Goal: Task Accomplishment & Management: Manage account settings

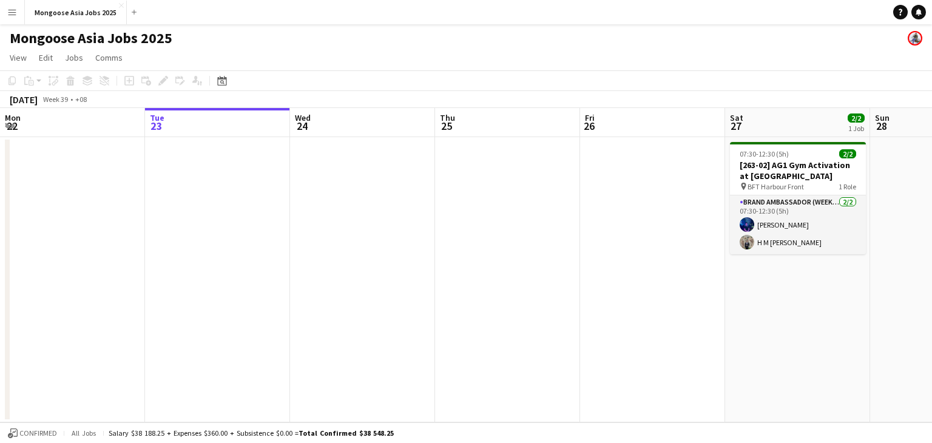
click at [233, 79] on app-toolbar "Copy Paste Paste Ctrl+V Paste with crew Ctrl+Shift+V Paste linked Job [GEOGRAPH…" at bounding box center [466, 80] width 932 height 21
click at [226, 80] on icon at bounding box center [221, 81] width 9 height 10
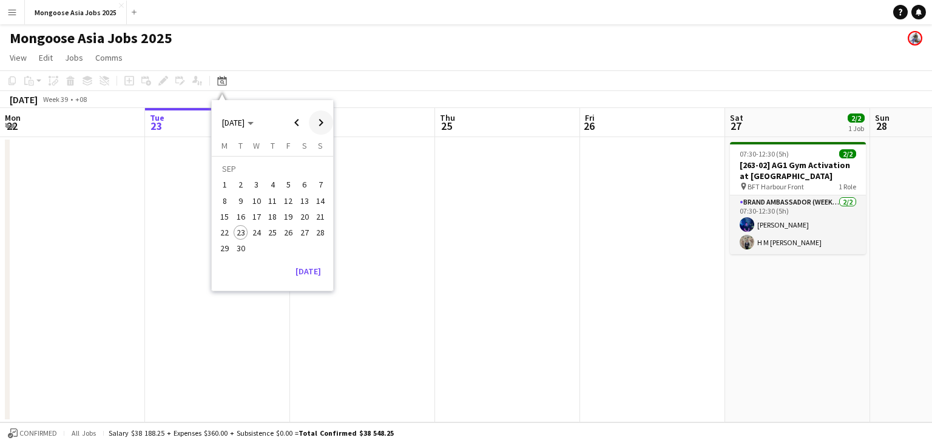
click at [320, 121] on span "Next month" at bounding box center [321, 122] width 24 height 24
click at [289, 197] on span "10" at bounding box center [289, 201] width 15 height 15
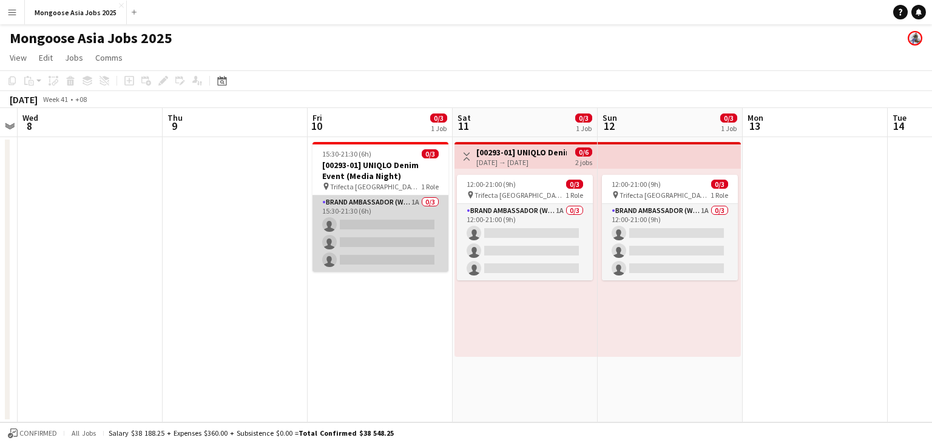
click at [382, 209] on app-card-role "Brand Ambassador (weekday) 1A 0/3 15:30-21:30 (6h) single-neutral-actions singl…" at bounding box center [380, 233] width 136 height 76
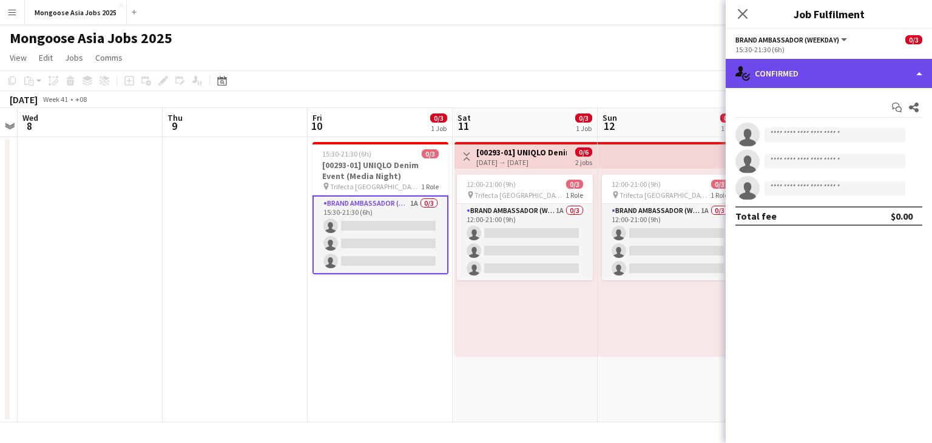
click at [849, 71] on div "single-neutral-actions-check-2 Confirmed" at bounding box center [829, 73] width 206 height 29
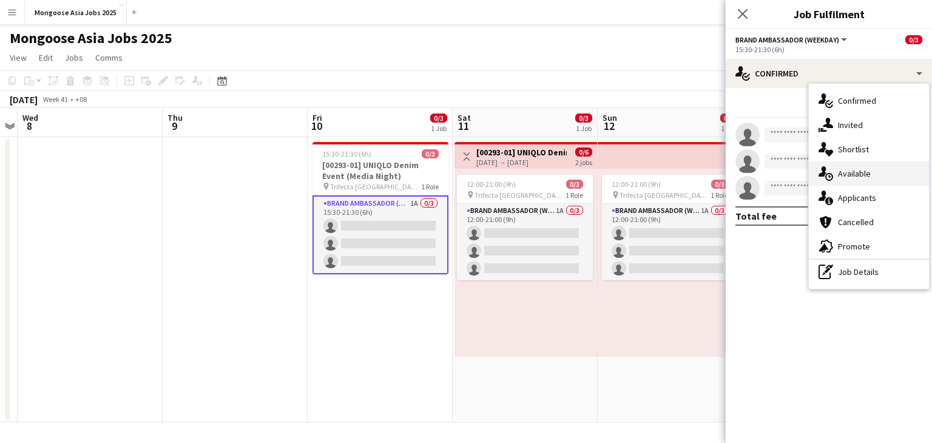
click at [845, 172] on span "Available" at bounding box center [854, 173] width 33 height 11
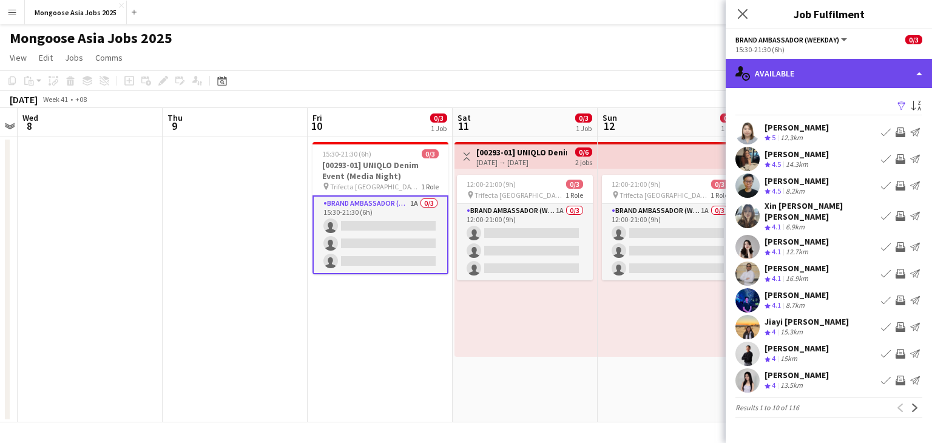
click at [852, 71] on div "single-neutral-actions-upload Available" at bounding box center [829, 73] width 206 height 29
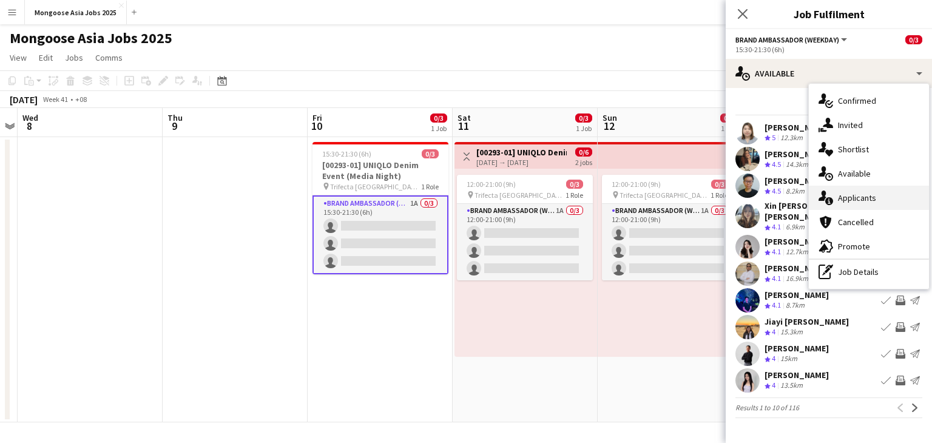
click at [864, 195] on span "Applicants" at bounding box center [857, 197] width 38 height 11
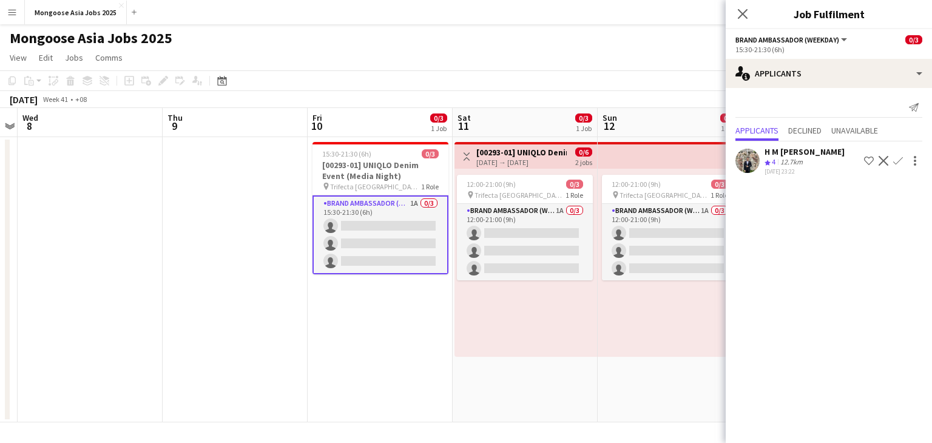
click at [525, 160] on div "[DATE] → [DATE]" at bounding box center [521, 162] width 90 height 9
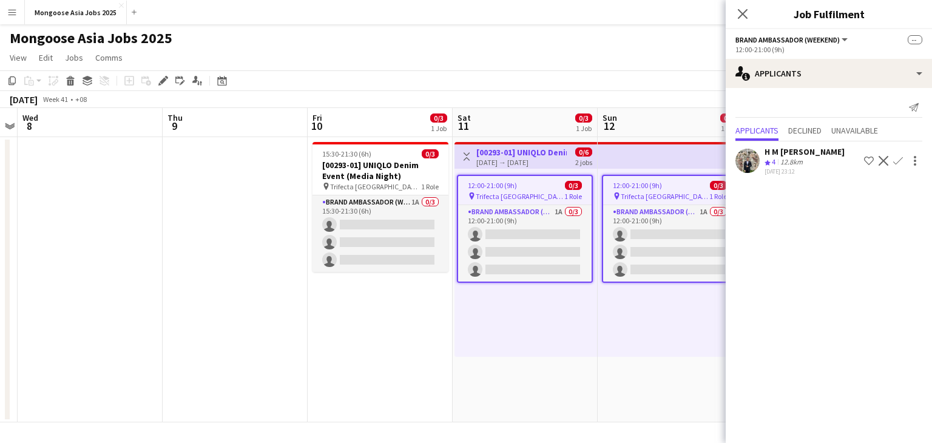
click at [662, 150] on app-top-bar at bounding box center [669, 155] width 143 height 27
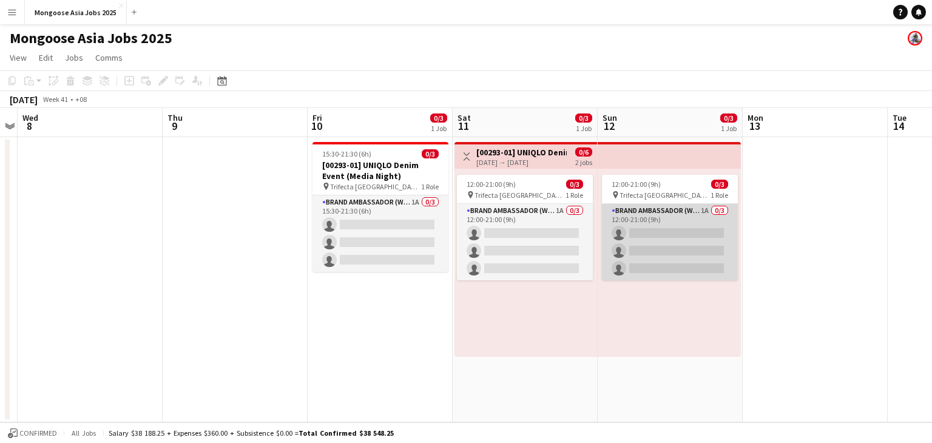
click at [662, 212] on app-card-role "Brand Ambassador (weekend) 1A 0/3 12:00-21:00 (9h) single-neutral-actions singl…" at bounding box center [670, 242] width 136 height 76
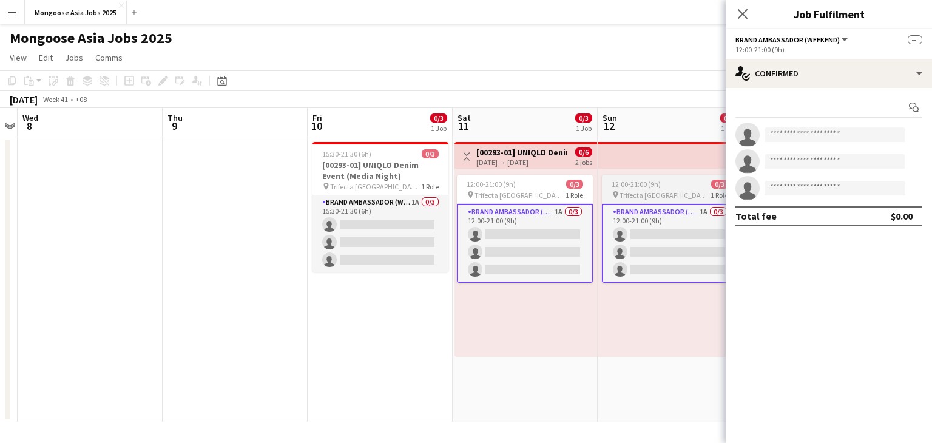
click at [658, 192] on span "Trifecta [GEOGRAPHIC_DATA]" at bounding box center [665, 195] width 91 height 9
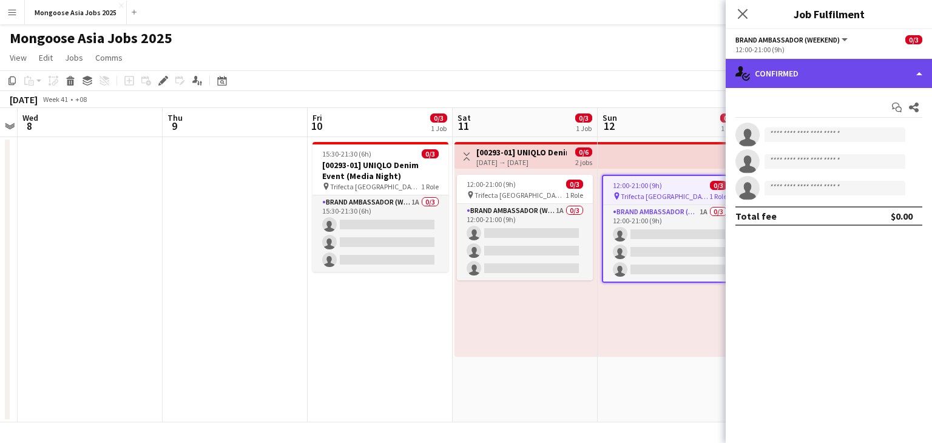
click at [811, 72] on div "single-neutral-actions-check-2 Confirmed" at bounding box center [829, 73] width 206 height 29
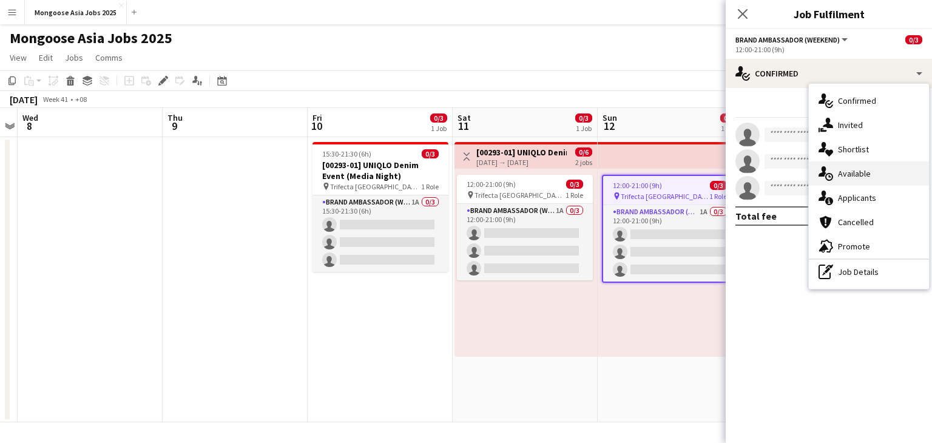
click at [846, 169] on span "Available" at bounding box center [854, 173] width 33 height 11
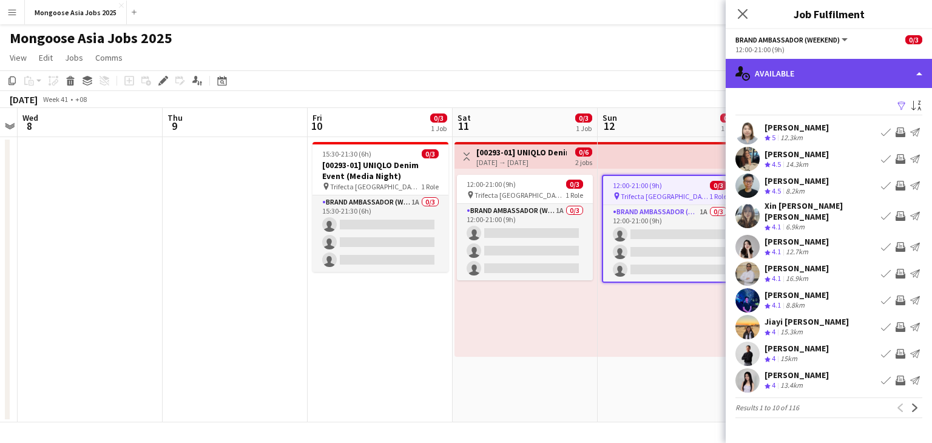
click at [806, 76] on div "single-neutral-actions-upload Available" at bounding box center [829, 73] width 206 height 29
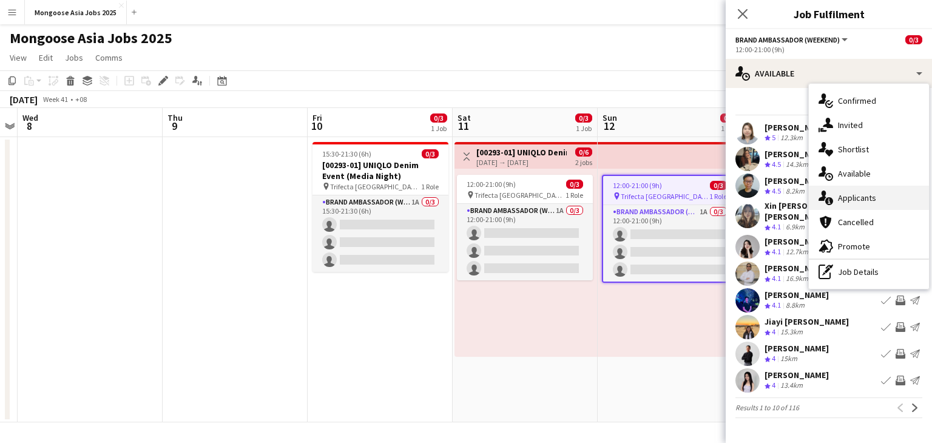
click at [851, 191] on div "single-neutral-actions-information Applicants" at bounding box center [869, 198] width 120 height 24
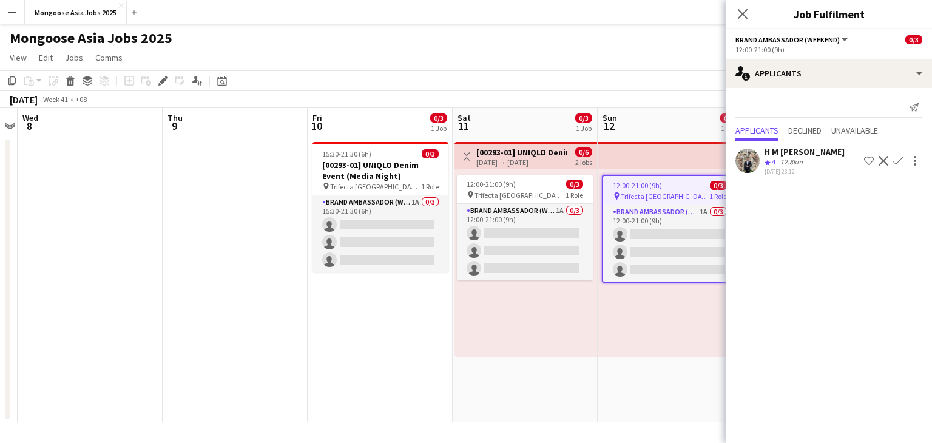
click at [375, 331] on app-date-cell "15:30-21:30 (6h) 0/3 [00293-01] UNIQLO Denim Event (Media Night) pin Trifecta S…" at bounding box center [380, 279] width 145 height 285
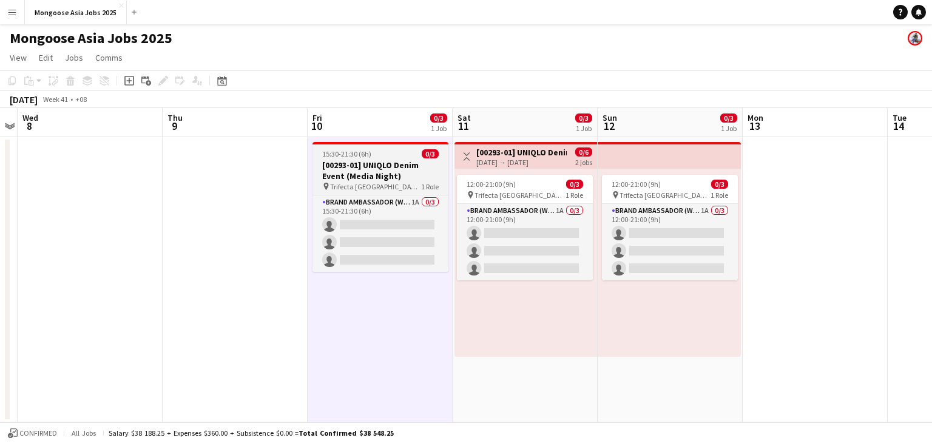
click at [391, 171] on h3 "[00293-01] UNIQLO Denim Event (Media Night)" at bounding box center [380, 171] width 136 height 22
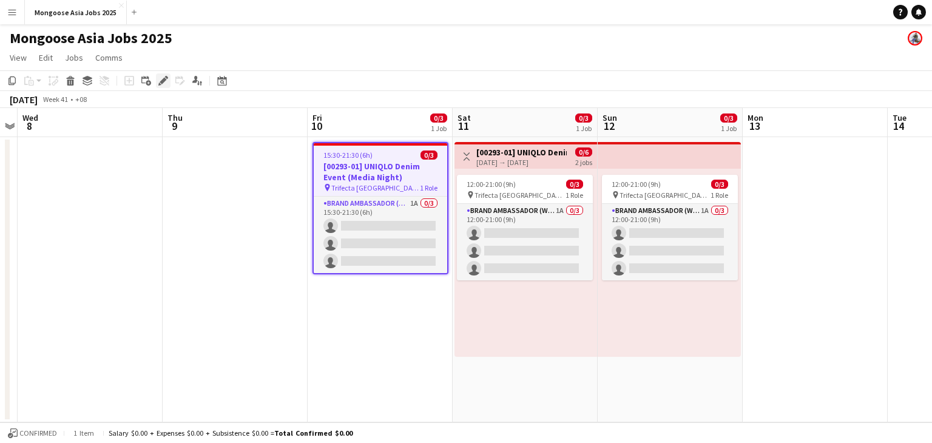
click at [156, 83] on div "Edit" at bounding box center [163, 80] width 15 height 15
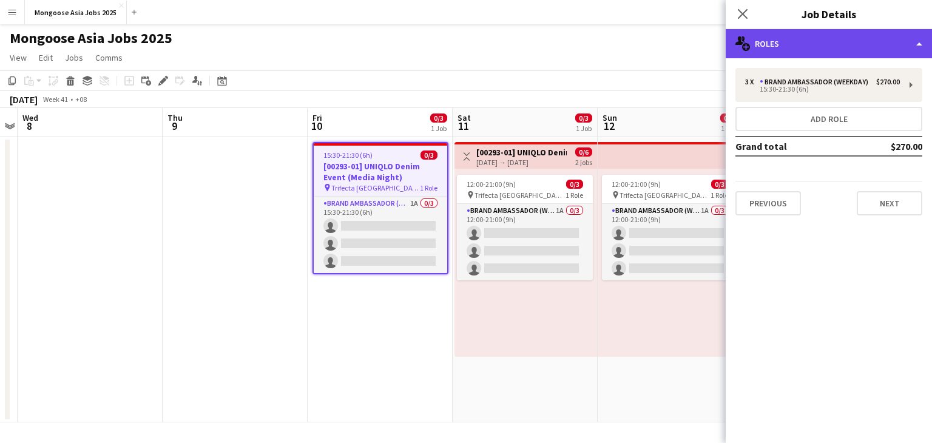
click at [828, 41] on div "multiple-users-add Roles" at bounding box center [829, 43] width 206 height 29
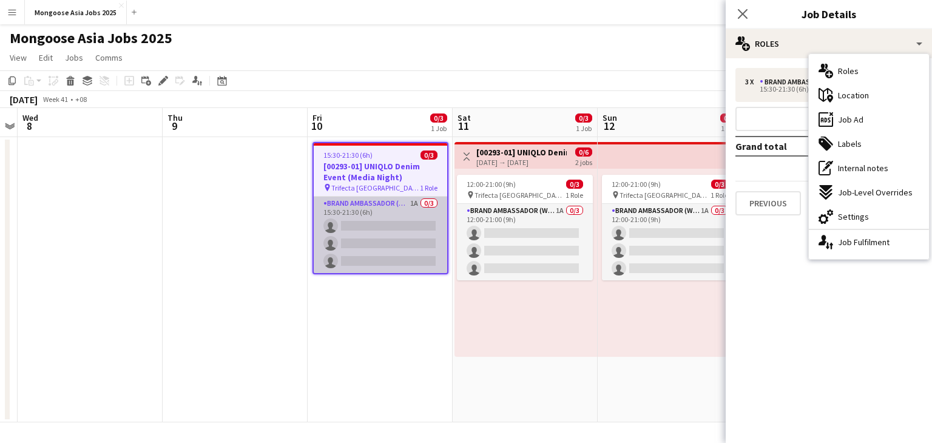
click at [376, 211] on app-card-role "Brand Ambassador (weekday) 1A 0/3 15:30-21:30 (6h) single-neutral-actions singl…" at bounding box center [380, 235] width 133 height 76
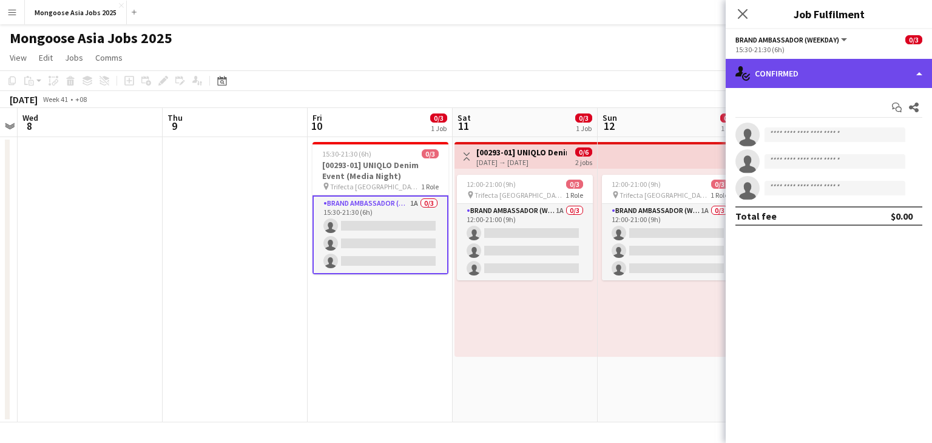
click at [814, 73] on div "single-neutral-actions-check-2 Confirmed" at bounding box center [829, 73] width 206 height 29
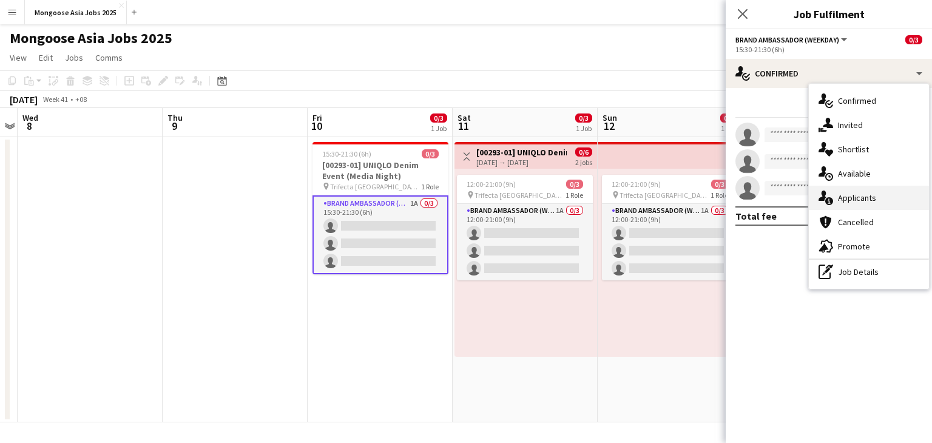
click at [851, 198] on span "Applicants" at bounding box center [857, 197] width 38 height 11
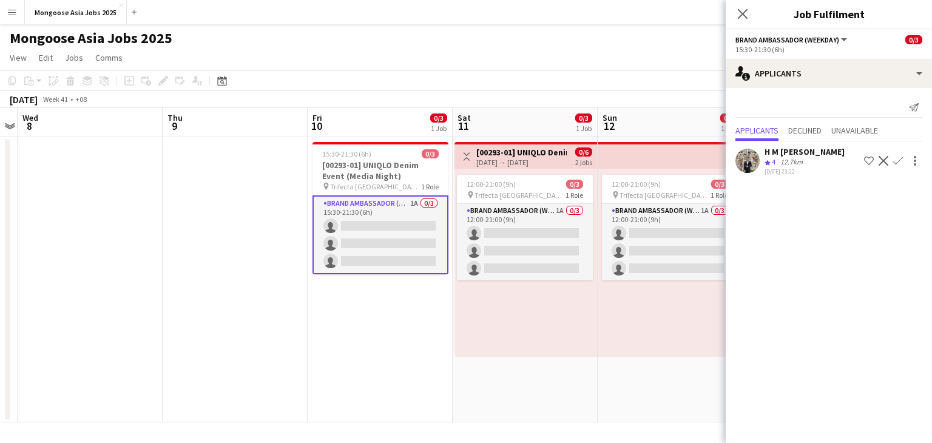
click at [897, 162] on app-icon "Confirm" at bounding box center [898, 161] width 10 height 10
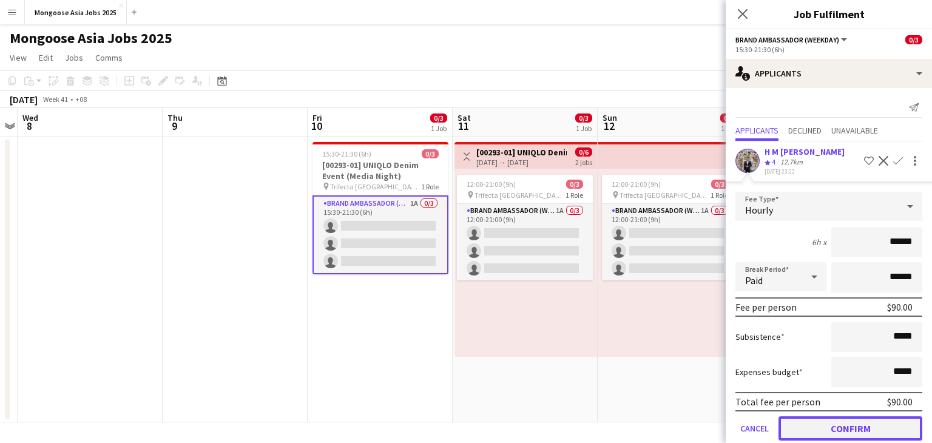
click at [837, 428] on button "Confirm" at bounding box center [851, 428] width 144 height 24
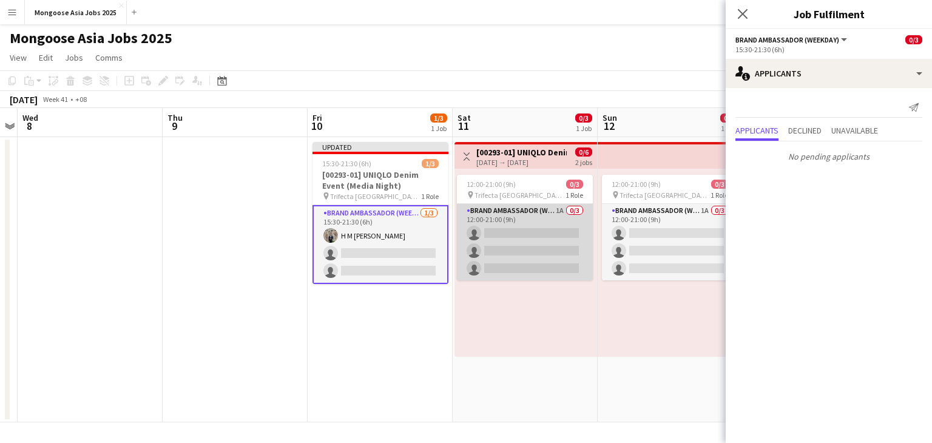
click at [539, 214] on app-card-role "Brand Ambassador (weekend) 1A 0/3 12:00-21:00 (9h) single-neutral-actions singl…" at bounding box center [525, 242] width 136 height 76
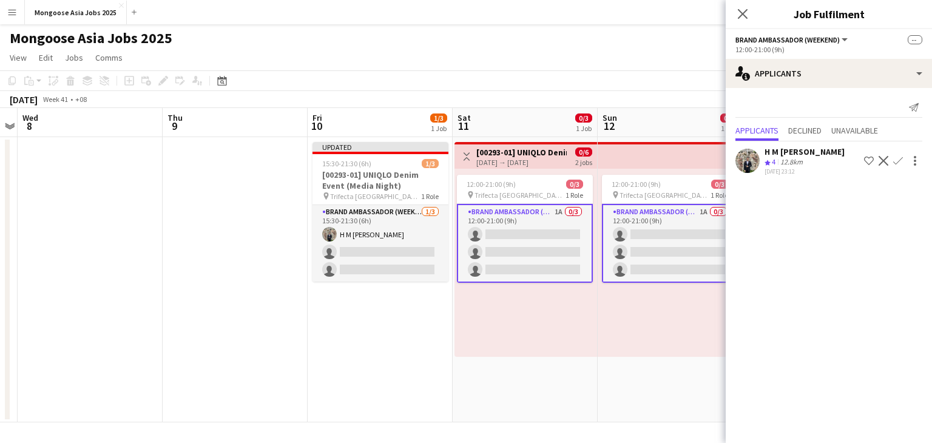
click at [897, 161] on app-icon "Confirm" at bounding box center [898, 161] width 10 height 10
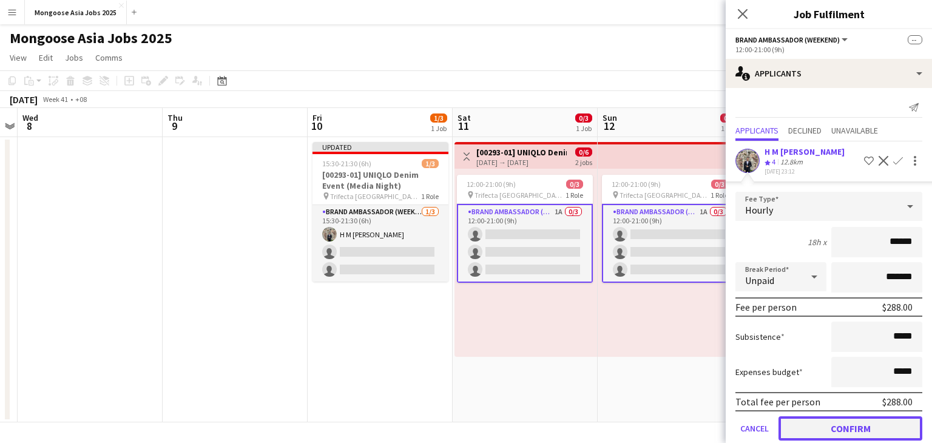
click at [823, 420] on button "Confirm" at bounding box center [851, 428] width 144 height 24
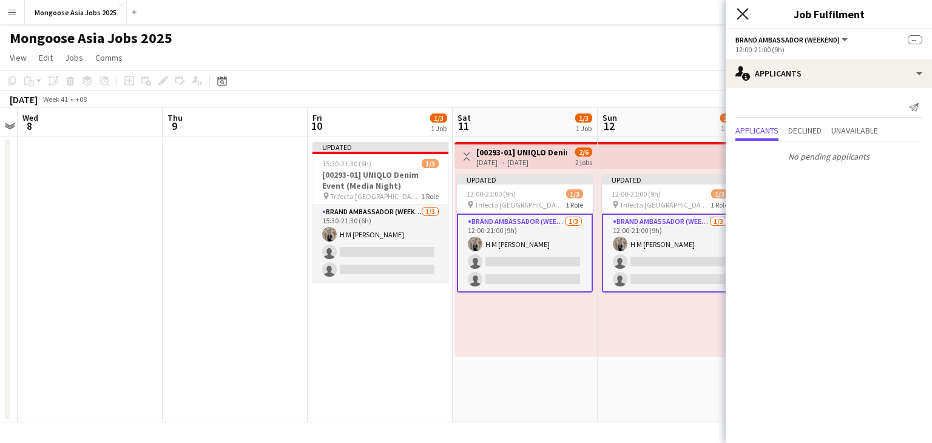
click at [739, 15] on icon "Close pop-in" at bounding box center [743, 14] width 12 height 12
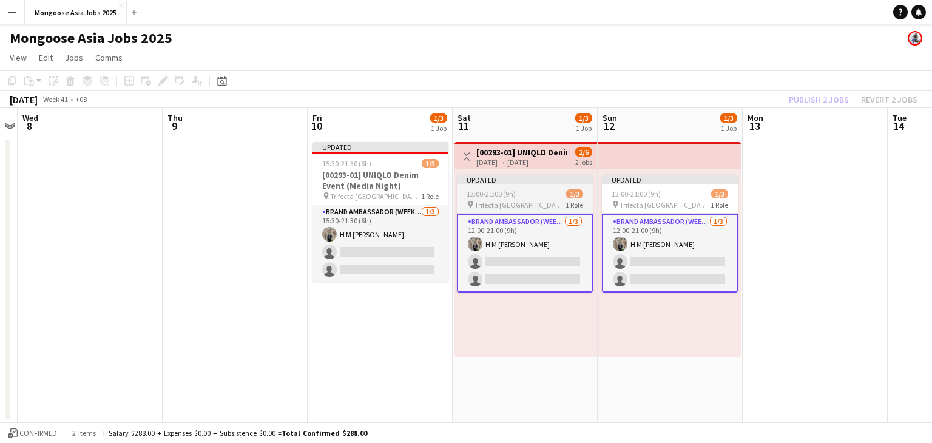
click at [561, 206] on div "pin Trifecta Singapore 1 Role" at bounding box center [525, 205] width 136 height 10
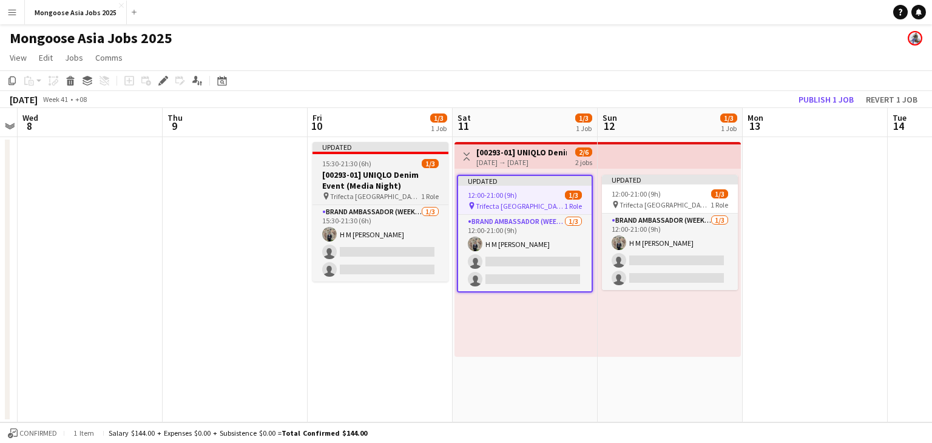
click at [400, 171] on h3 "[00293-01] UNIQLO Denim Event (Media Night)" at bounding box center [380, 180] width 136 height 22
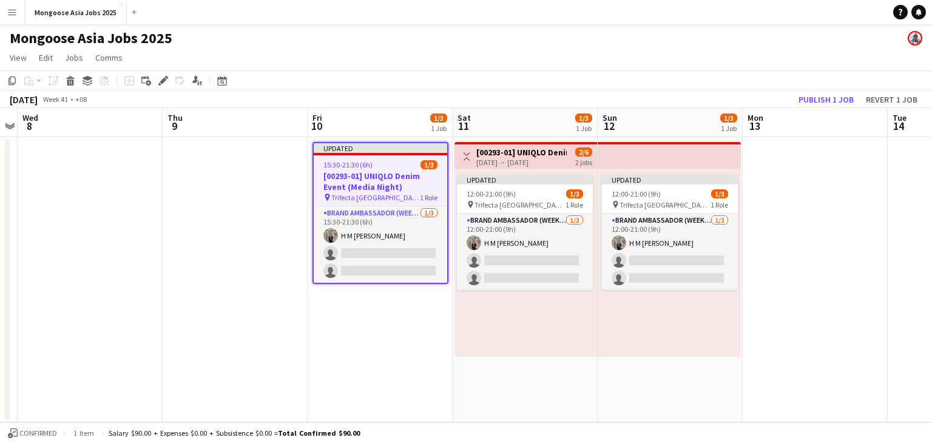
click at [549, 158] on div "[DATE] → [DATE]" at bounding box center [521, 162] width 90 height 9
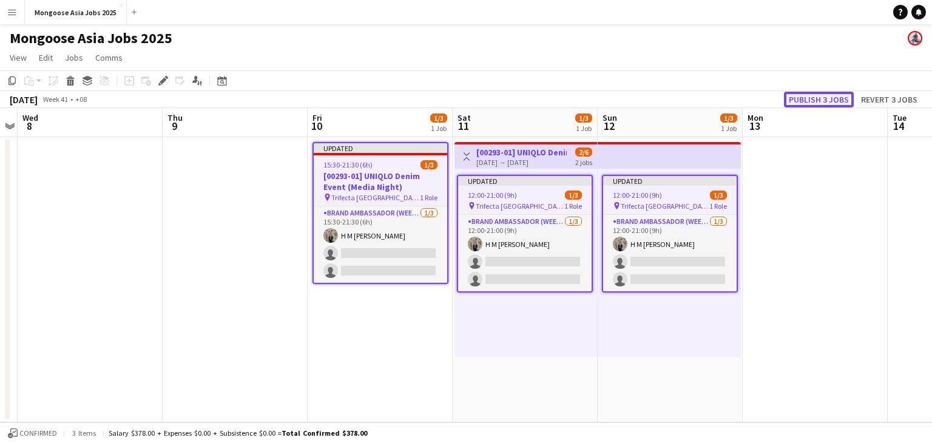
click at [800, 106] on button "Publish 3 jobs" at bounding box center [819, 100] width 70 height 16
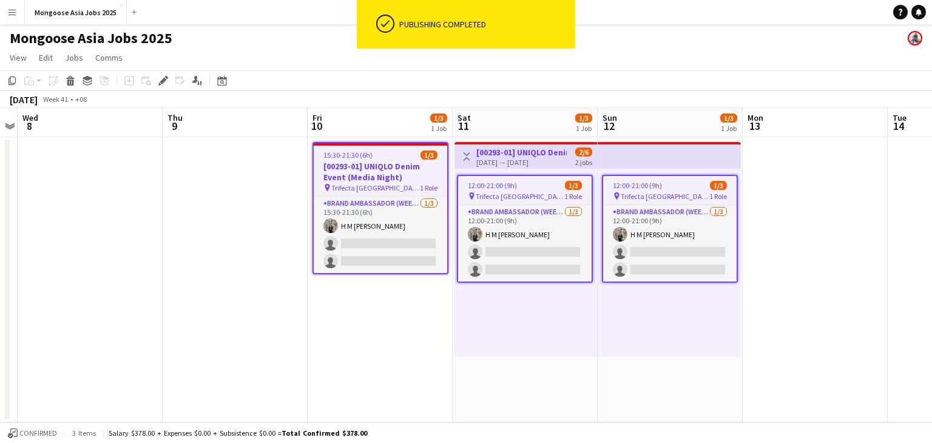
click at [378, 184] on span "Trifecta [GEOGRAPHIC_DATA]" at bounding box center [375, 187] width 89 height 9
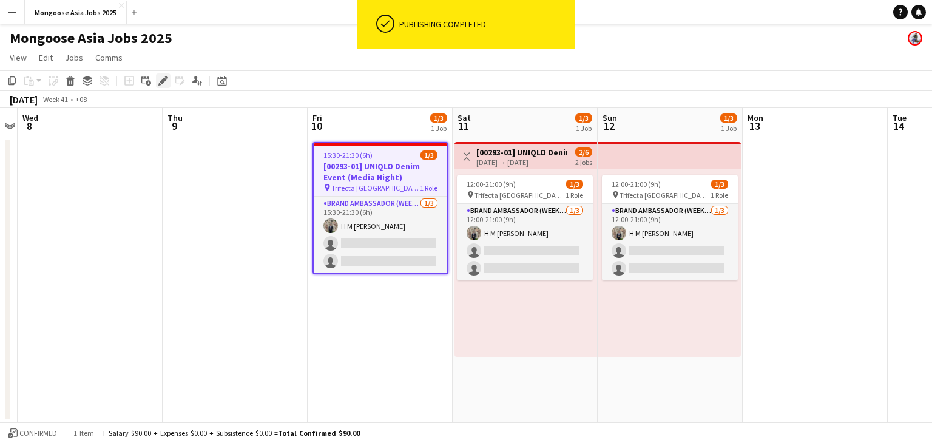
click at [167, 81] on icon "Edit" at bounding box center [163, 81] width 10 height 10
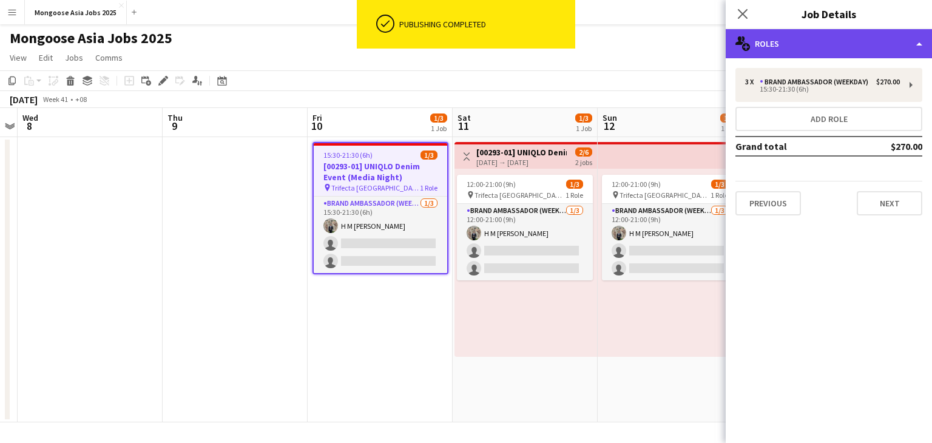
click at [812, 49] on div "multiple-users-add Roles" at bounding box center [829, 43] width 206 height 29
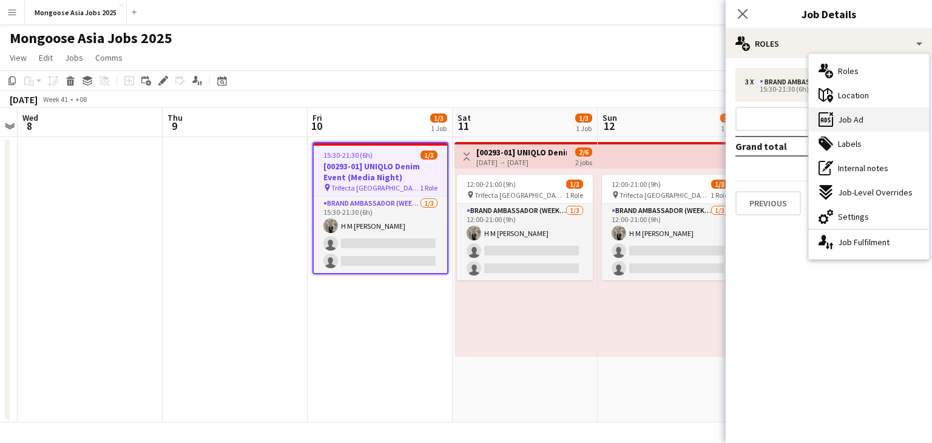
click at [859, 127] on div "ads-window Job Ad" at bounding box center [869, 119] width 120 height 24
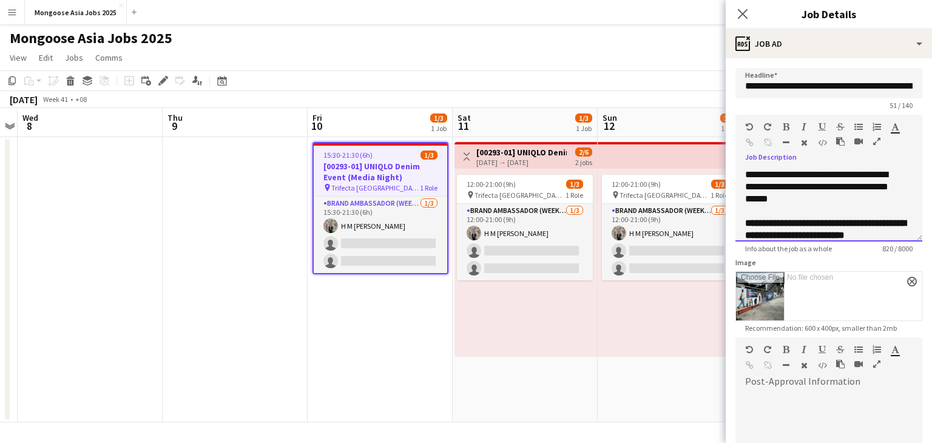
click at [822, 197] on div "**********" at bounding box center [819, 187] width 149 height 36
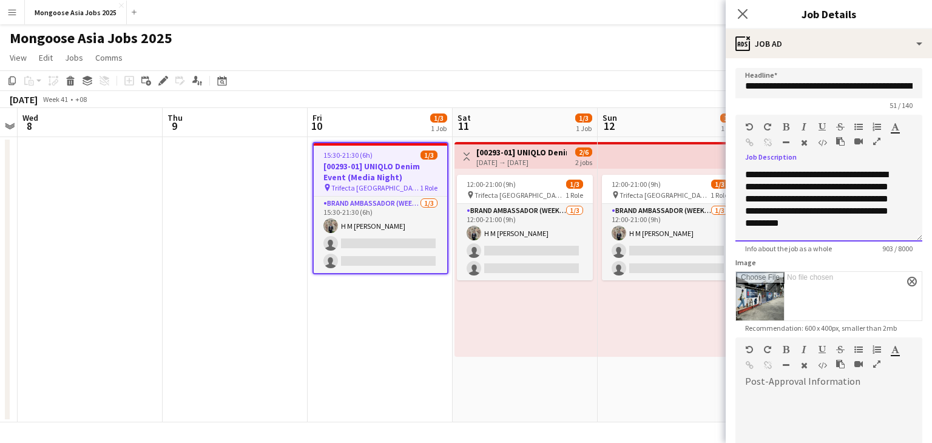
scroll to position [1, 0]
click at [820, 221] on div "**********" at bounding box center [819, 203] width 149 height 73
click at [810, 231] on div "**********" at bounding box center [819, 203] width 149 height 73
drag, startPoint x: 870, startPoint y: 237, endPoint x: 817, endPoint y: 196, distance: 66.6
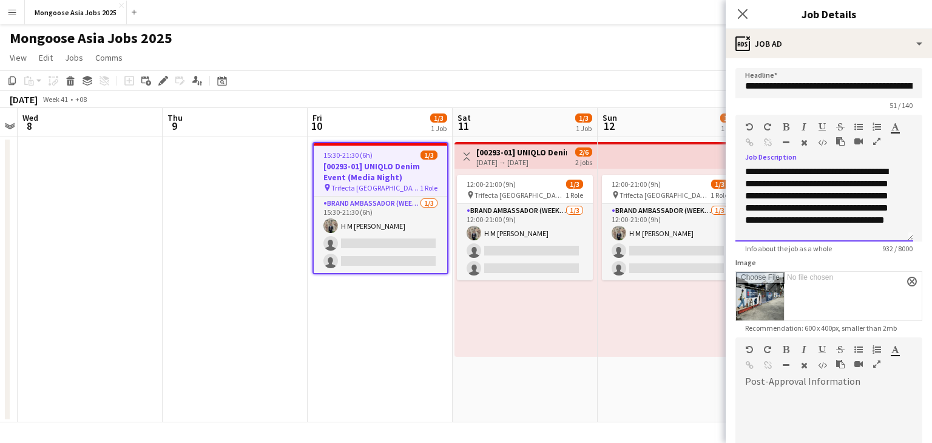
click at [817, 196] on div "**********" at bounding box center [819, 202] width 149 height 73
copy div "**********"
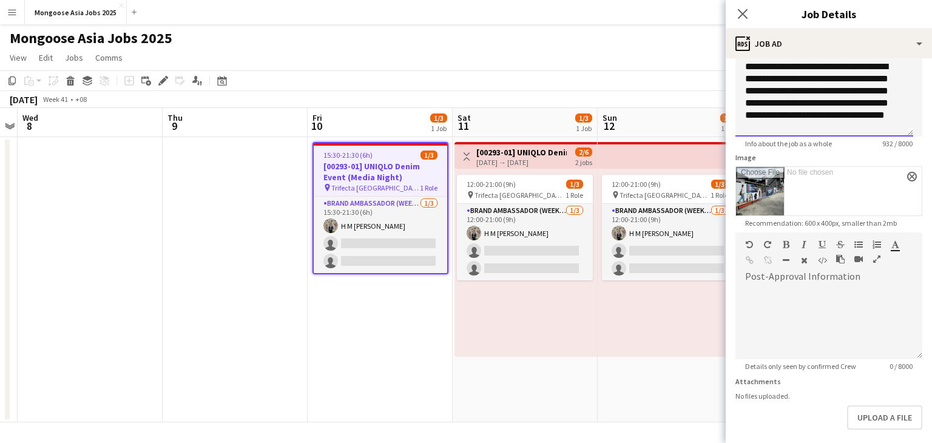
scroll to position [158, 0]
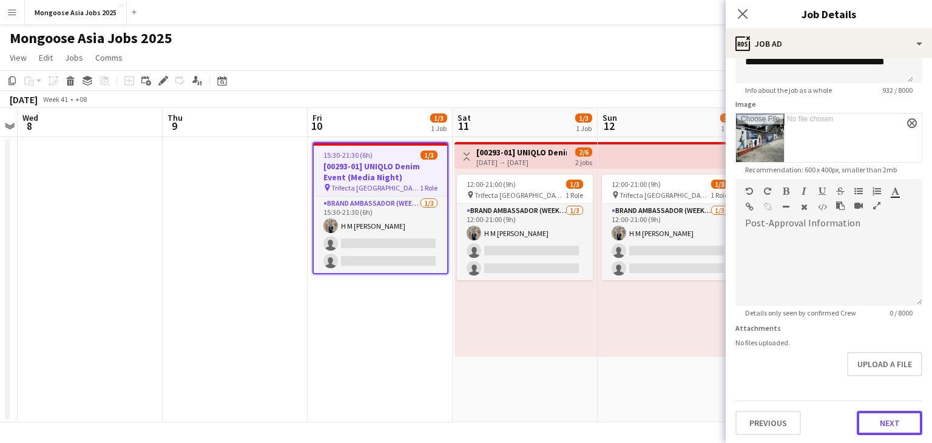
drag, startPoint x: 877, startPoint y: 420, endPoint x: 774, endPoint y: 382, distance: 110.0
click at [877, 421] on button "Next" at bounding box center [890, 423] width 66 height 24
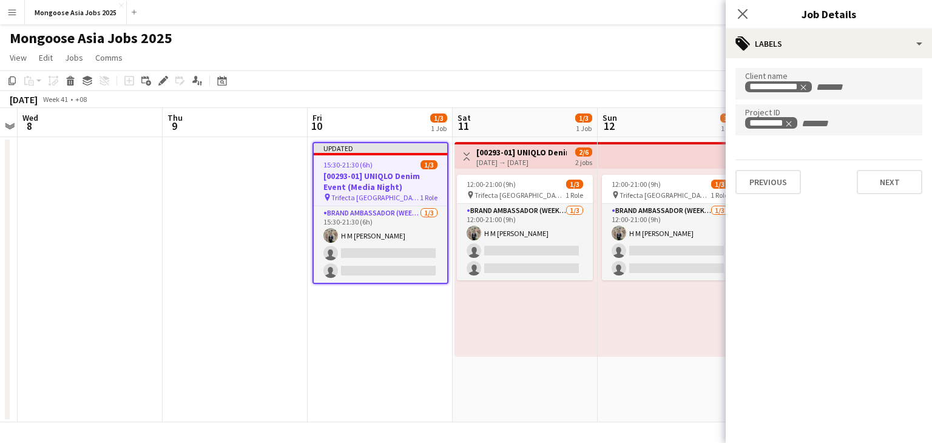
scroll to position [0, 0]
click at [522, 178] on app-job-card "12:00-21:00 (9h) 1/3 pin Trifecta Singapore 1 Role Brand Ambassador (weekend) […" at bounding box center [525, 228] width 136 height 106
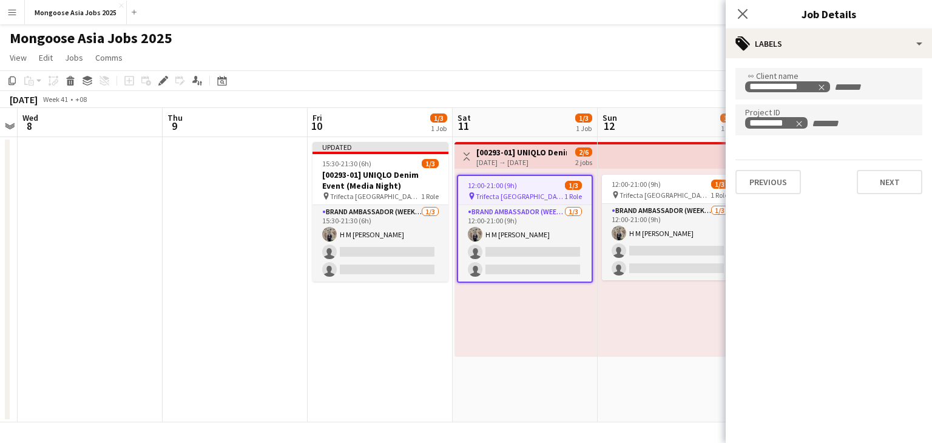
click at [526, 160] on div "[DATE] → [DATE]" at bounding box center [521, 162] width 90 height 9
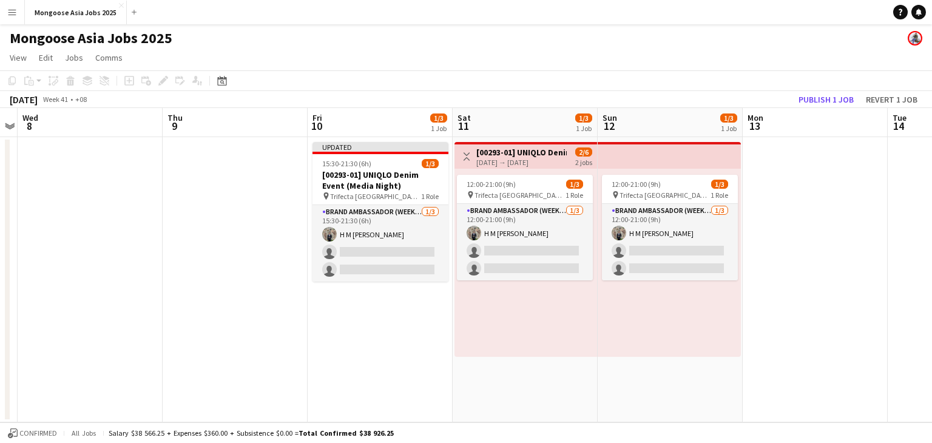
click at [509, 158] on div "[DATE] → [DATE]" at bounding box center [521, 162] width 90 height 9
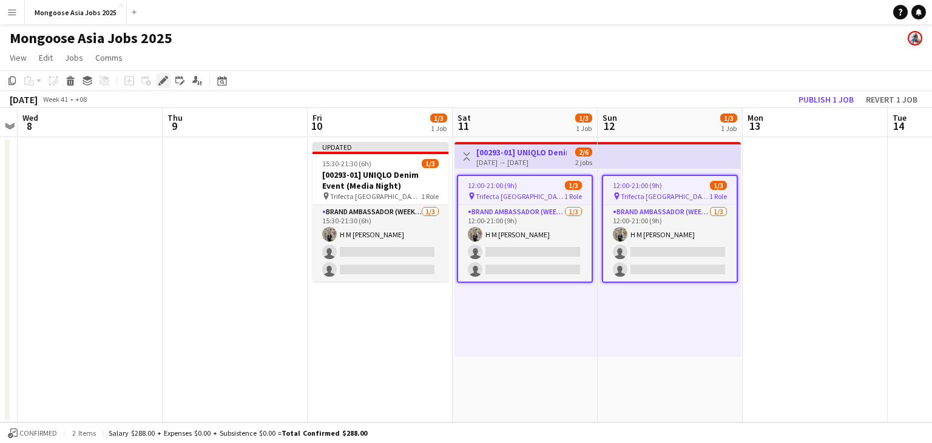
click at [164, 84] on icon "Edit" at bounding box center [163, 81] width 10 height 10
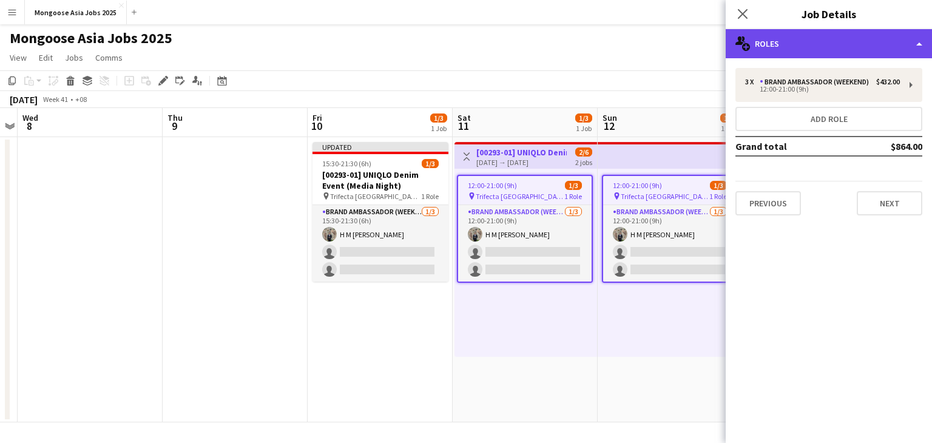
click at [808, 48] on div "multiple-users-add Roles" at bounding box center [829, 43] width 206 height 29
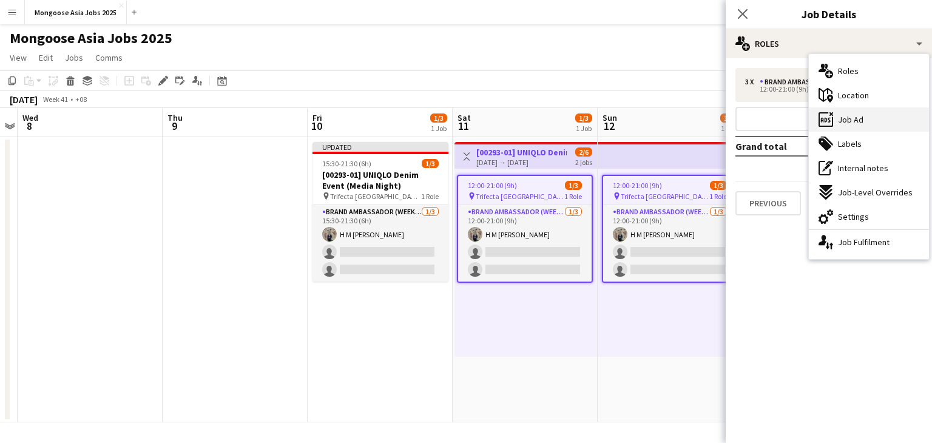
click at [853, 113] on div "ads-window Job Ad" at bounding box center [869, 119] width 120 height 24
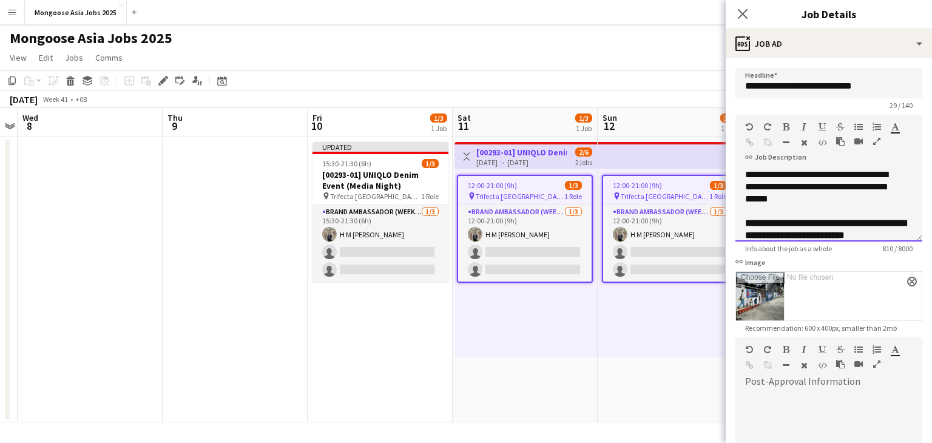
click at [845, 200] on div "**********" at bounding box center [819, 187] width 149 height 36
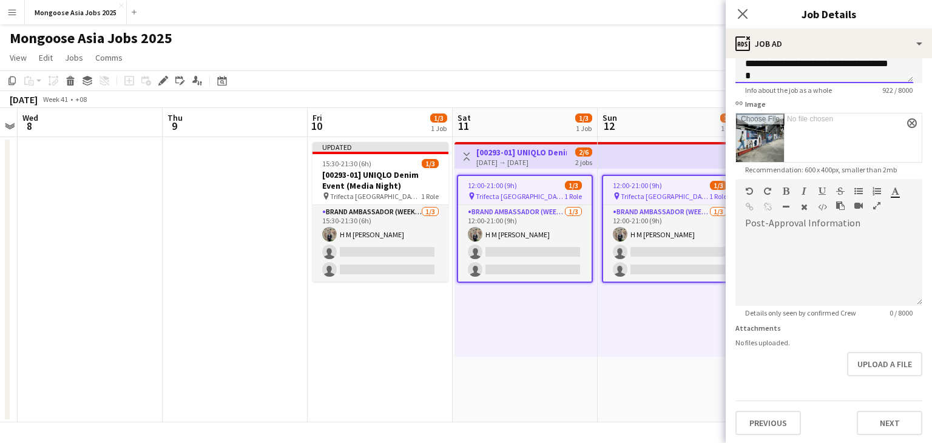
scroll to position [159, 0]
click at [870, 420] on button "Next" at bounding box center [890, 422] width 66 height 24
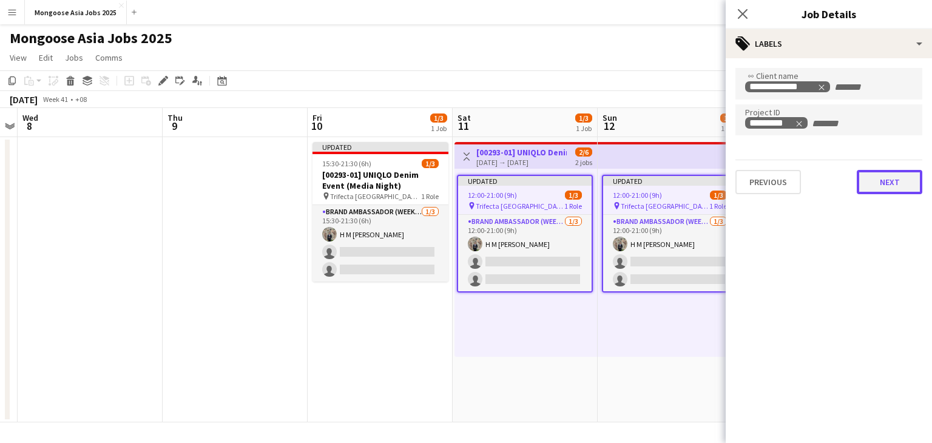
click at [883, 180] on button "Next" at bounding box center [890, 182] width 66 height 24
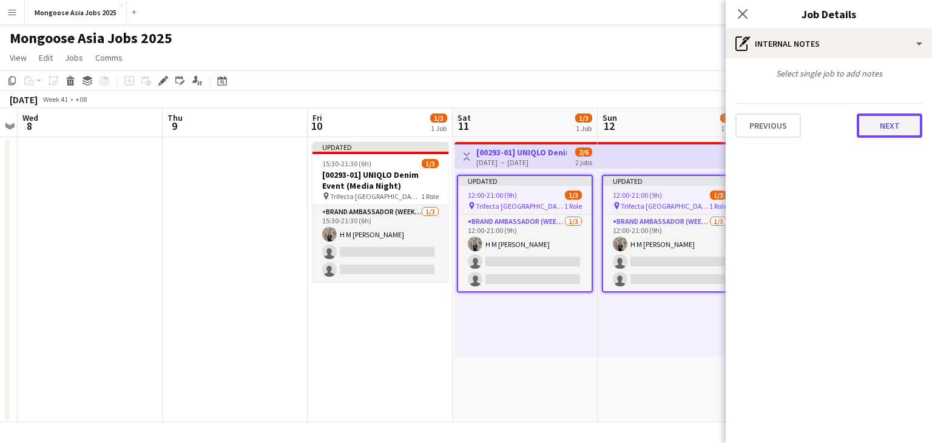
click at [883, 121] on button "Next" at bounding box center [890, 125] width 66 height 24
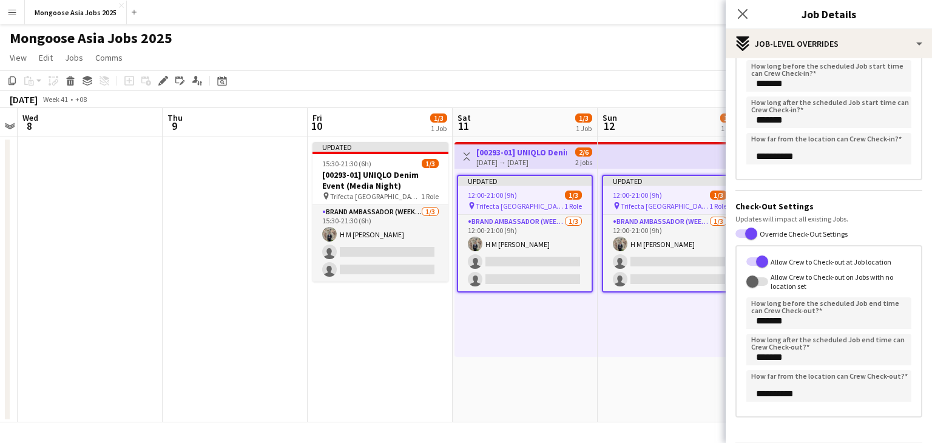
scroll to position [184, 0]
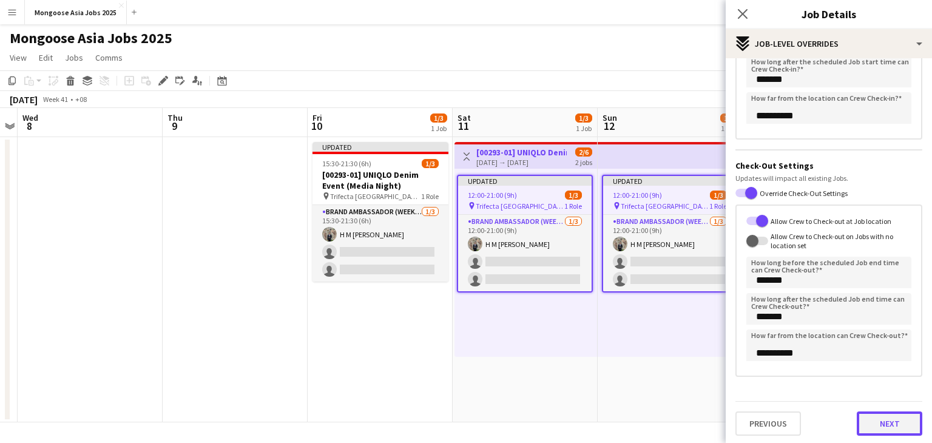
click at [884, 432] on button "Next" at bounding box center [890, 423] width 66 height 24
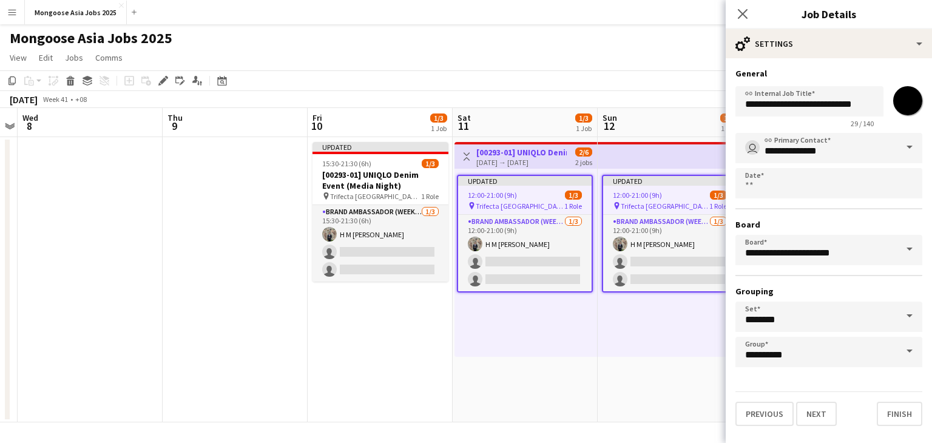
scroll to position [0, 0]
click at [901, 404] on button "Finish" at bounding box center [900, 414] width 46 height 24
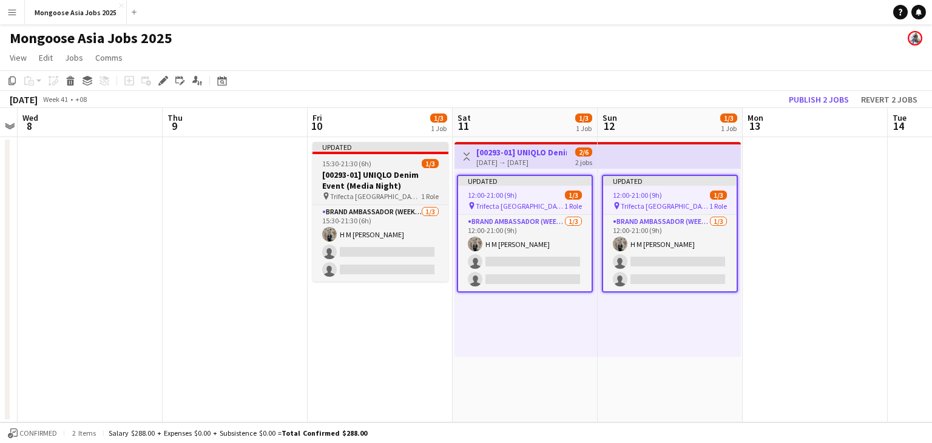
click at [379, 146] on div "Updated" at bounding box center [380, 147] width 136 height 10
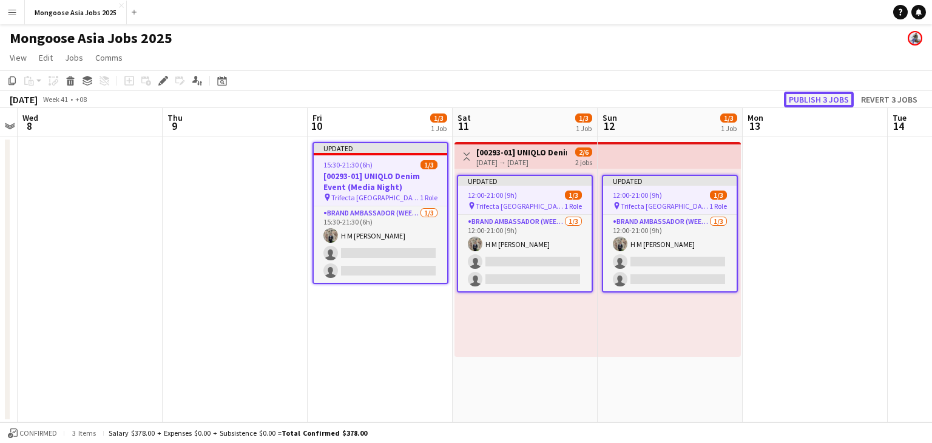
click at [799, 99] on button "Publish 3 jobs" at bounding box center [819, 100] width 70 height 16
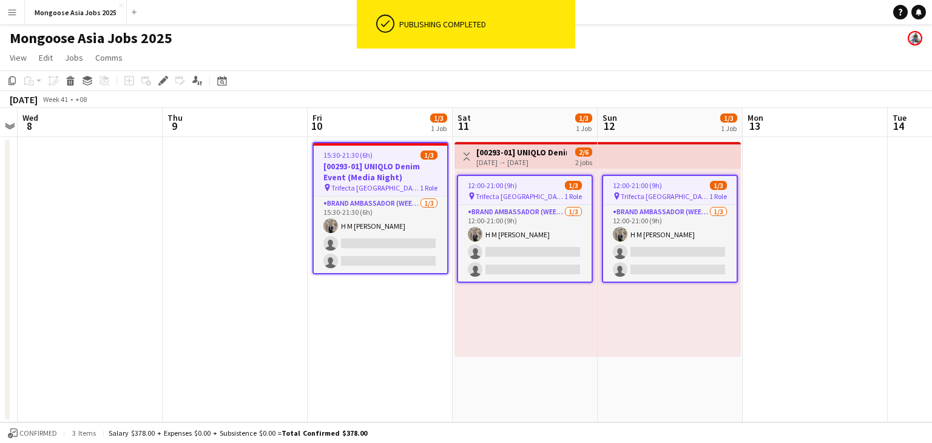
click at [253, 288] on app-date-cell at bounding box center [235, 279] width 145 height 285
